Goal: Task Accomplishment & Management: Complete application form

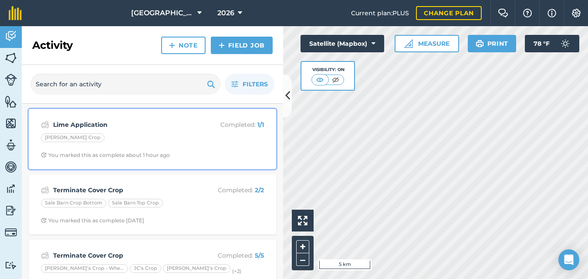
click at [141, 134] on div "[PERSON_NAME] Crop" at bounding box center [152, 138] width 223 height 11
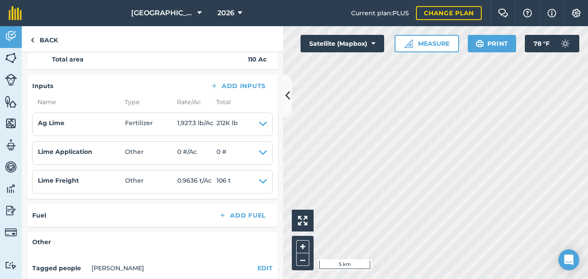
scroll to position [168, 0]
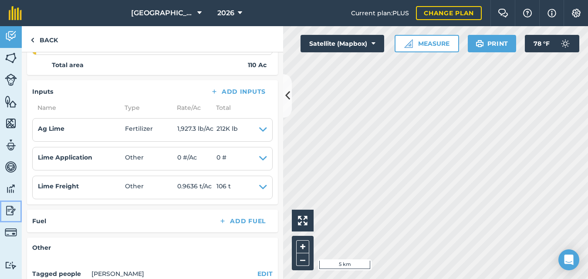
click at [7, 210] on img at bounding box center [11, 210] width 12 height 13
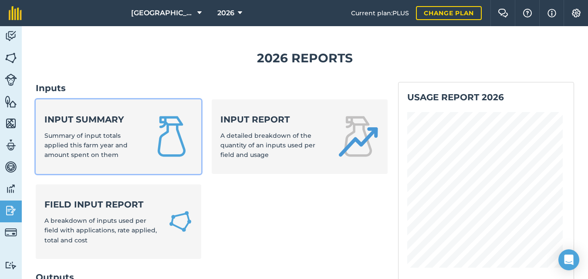
click at [119, 131] on div "Input summary Summary of input totals applied this farm year and amount spent o…" at bounding box center [92, 136] width 96 height 47
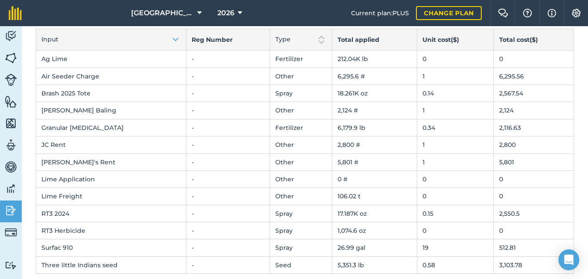
scroll to position [65, 0]
click at [419, 197] on td "0" at bounding box center [455, 196] width 77 height 17
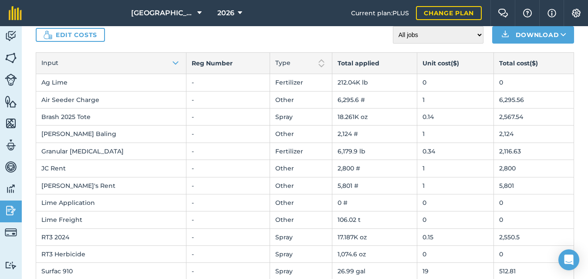
scroll to position [0, 0]
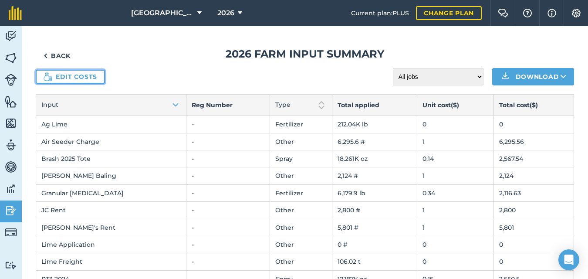
click at [81, 76] on link "Edit costs" at bounding box center [70, 77] width 69 height 14
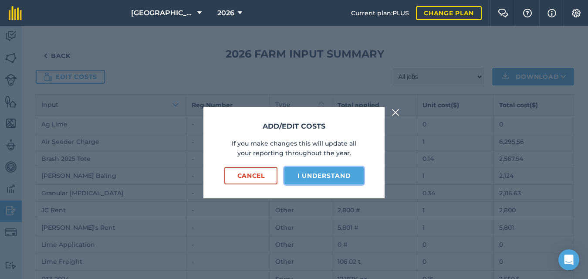
click at [313, 177] on button "I understand" at bounding box center [323, 175] width 79 height 17
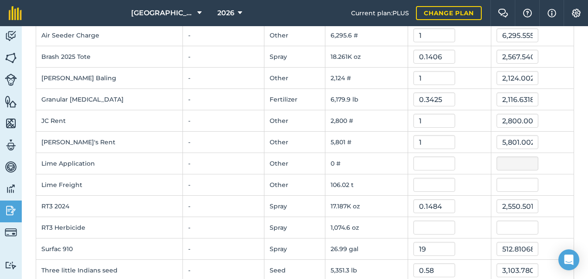
scroll to position [118, 0]
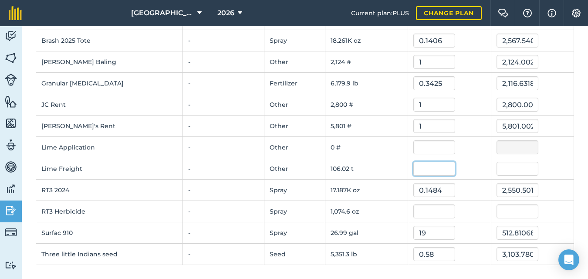
click at [413, 169] on input "text" at bounding box center [434, 168] width 42 height 14
type input "24"
type input "2,544.50628"
click at [225, 166] on td "-" at bounding box center [222, 168] width 81 height 21
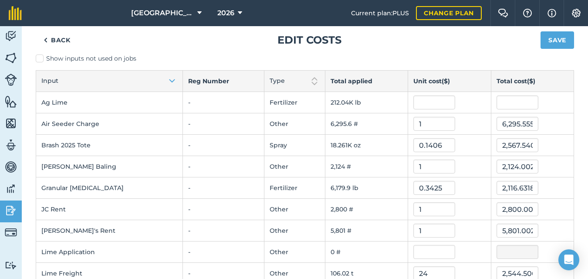
scroll to position [12, 0]
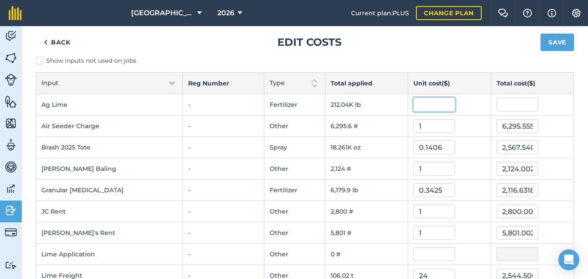
click at [416, 106] on input "text" at bounding box center [434, 104] width 42 height 14
type input "0.00675"
type input "1,431.28485"
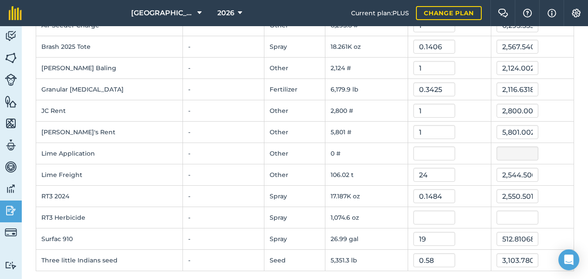
scroll to position [118, 0]
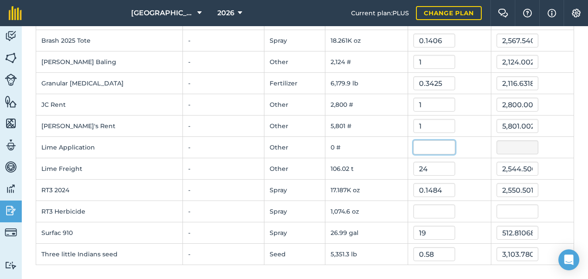
click at [419, 149] on input "text" at bounding box center [434, 147] width 42 height 14
type input "1"
click at [372, 175] on td "106.02 t" at bounding box center [366, 168] width 83 height 21
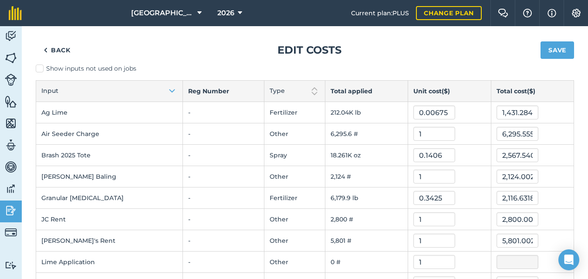
scroll to position [0, 0]
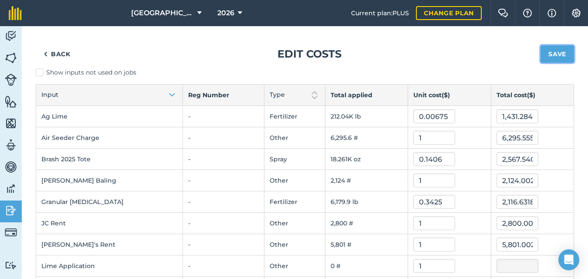
click at [554, 52] on button "Save" at bounding box center [557, 53] width 34 height 17
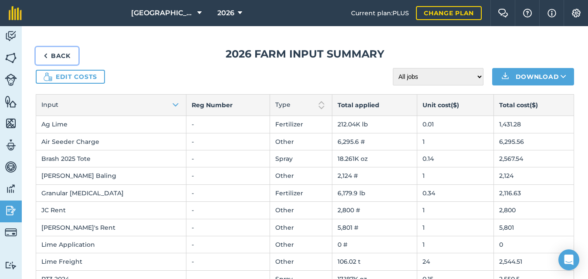
click at [45, 53] on img at bounding box center [46, 55] width 4 height 10
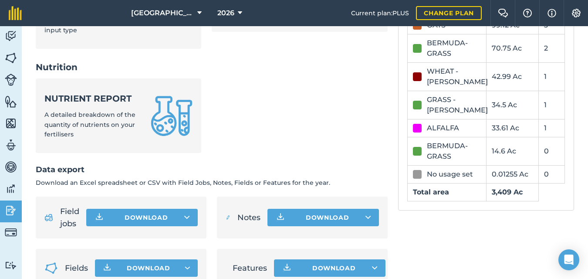
scroll to position [430, 0]
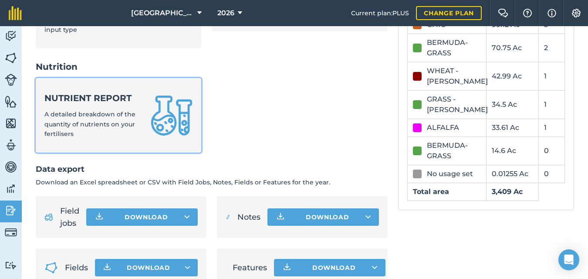
click at [130, 122] on span "A detailed breakdown of the quantity of nutrients on your fertilisers" at bounding box center [89, 123] width 91 height 27
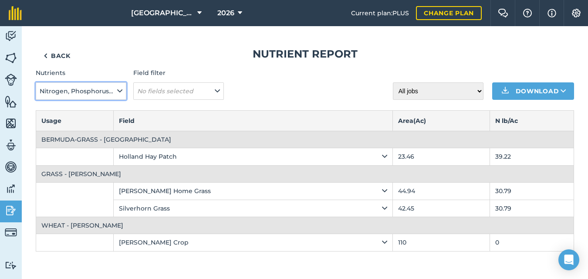
click at [120, 91] on icon at bounding box center [119, 91] width 5 height 10
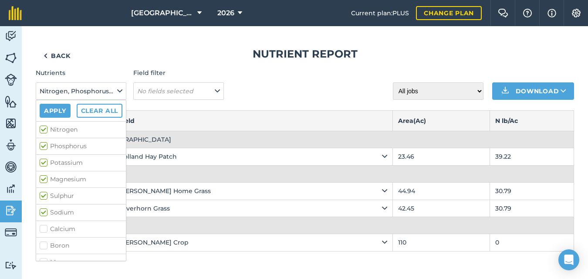
click at [114, 50] on h1 "Nutrient report" at bounding box center [305, 54] width 538 height 14
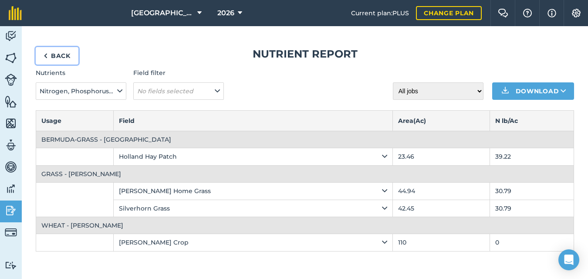
click at [50, 54] on link "Back" at bounding box center [57, 55] width 43 height 17
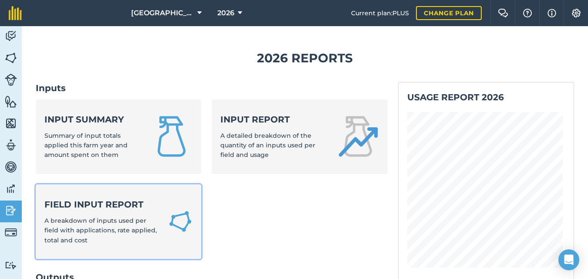
click at [83, 225] on div "Field Input Report A breakdown of inputs used per field with applications, rate…" at bounding box center [100, 221] width 113 height 47
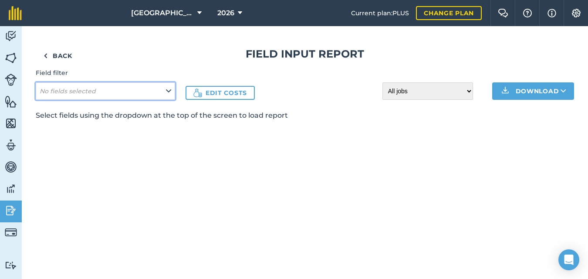
click at [168, 91] on icon at bounding box center [168, 91] width 5 height 10
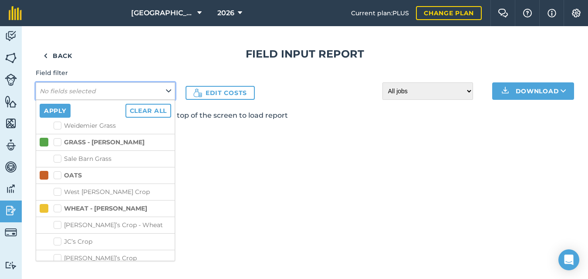
scroll to position [842, 0]
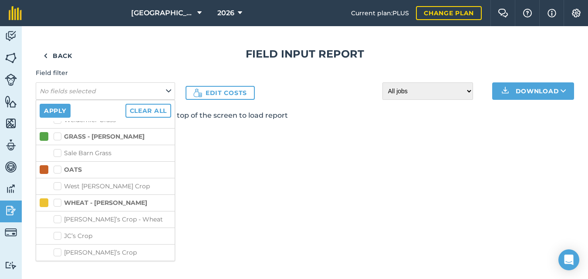
click at [57, 264] on label "[PERSON_NAME] Crop" at bounding box center [113, 268] width 118 height 9
click at [57, 264] on input "[PERSON_NAME] Crop" at bounding box center [57, 267] width 6 height 6
checkbox input "true"
click at [54, 109] on button "Apply" at bounding box center [55, 111] width 31 height 14
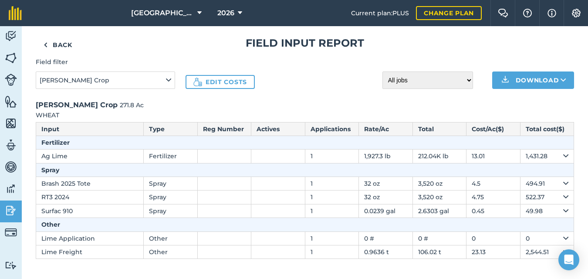
scroll to position [0, 0]
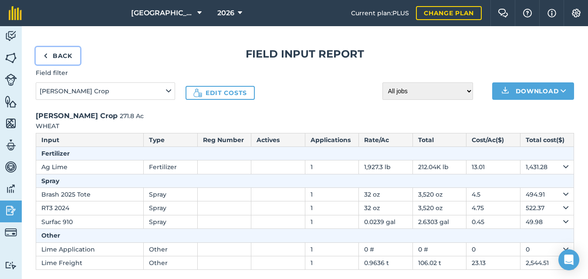
click at [45, 54] on img at bounding box center [46, 55] width 4 height 10
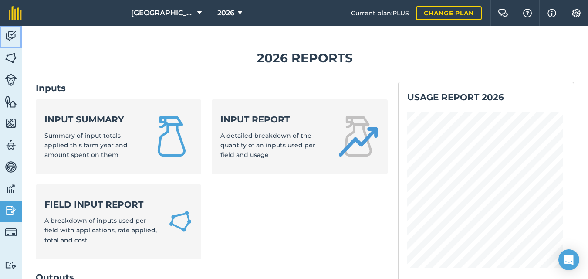
click at [11, 34] on img at bounding box center [11, 36] width 12 height 13
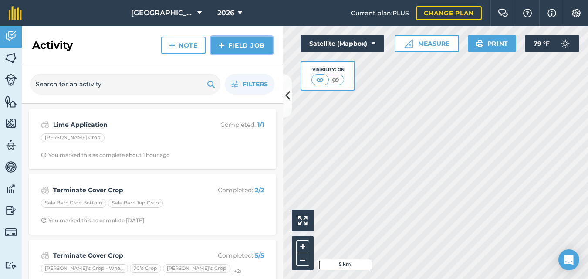
click at [233, 46] on link "Field Job" at bounding box center [242, 45] width 62 height 17
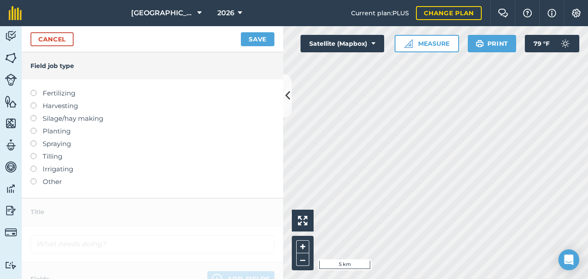
click at [33, 153] on label at bounding box center [36, 153] width 12 height 0
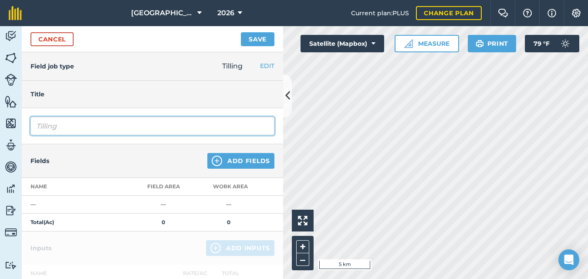
click at [63, 126] on input "Tilling" at bounding box center [152, 126] width 244 height 18
type input "T"
type input "Chisel Plow"
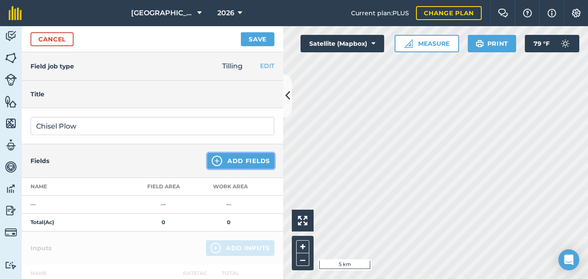
click at [218, 161] on button "Add Fields" at bounding box center [240, 161] width 67 height 16
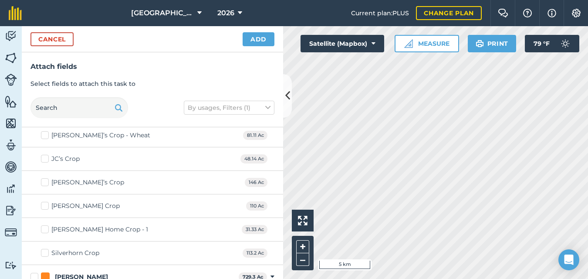
scroll to position [1256, 0]
click at [44, 205] on label "[PERSON_NAME] Crop" at bounding box center [80, 205] width 79 height 9
click at [44, 205] on input "[PERSON_NAME] Crop" at bounding box center [44, 204] width 6 height 6
checkbox input "true"
click at [257, 40] on button "Add" at bounding box center [258, 39] width 32 height 14
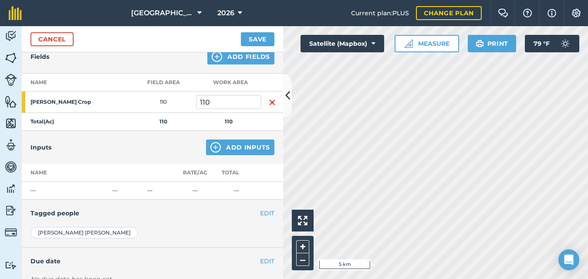
scroll to position [104, 0]
click at [252, 37] on button "Save" at bounding box center [258, 39] width 34 height 14
